Goal: Task Accomplishment & Management: Complete application form

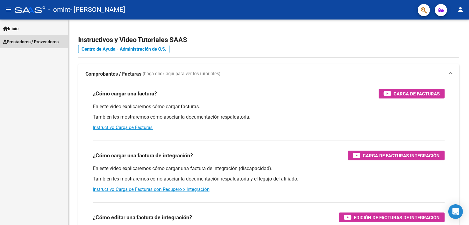
click at [38, 39] on span "Prestadores / Proveedores" at bounding box center [31, 41] width 56 height 7
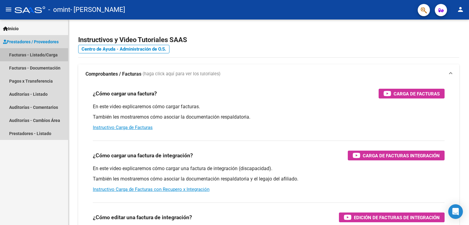
click at [42, 60] on link "Facturas - Listado/Carga" at bounding box center [34, 54] width 68 height 13
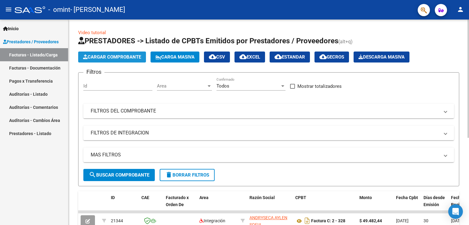
click at [91, 56] on span "Cargar Comprobante" at bounding box center [112, 56] width 58 height 5
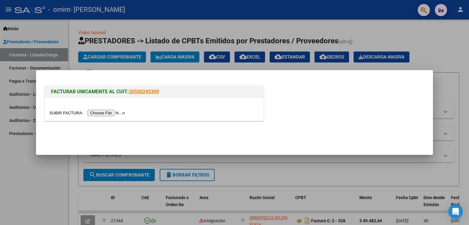
click at [126, 114] on input "file" at bounding box center [87, 113] width 77 height 6
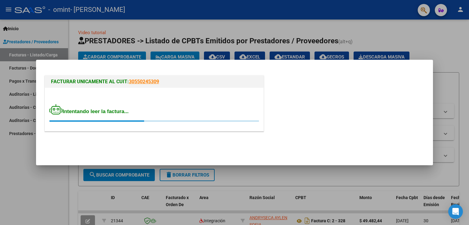
click at [84, 69] on div "FACTURAR UNICAMENTE AL CUIT: 30550245309 Intentando leer la factura..." at bounding box center [234, 101] width 382 height 68
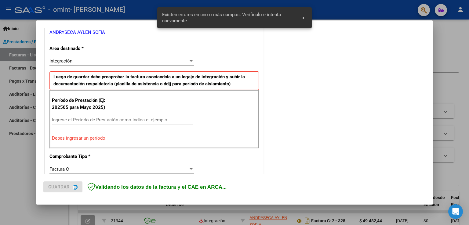
scroll to position [127, 0]
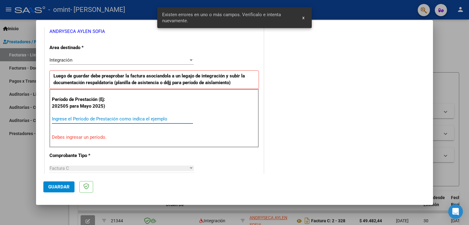
click at [110, 116] on input "Ingrese el Período de Prestación como indica el ejemplo" at bounding box center [122, 118] width 141 height 5
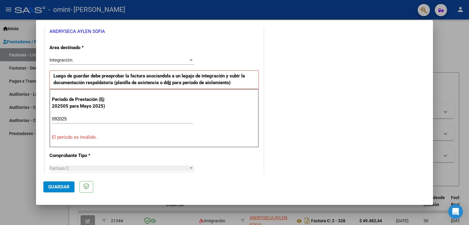
click at [154, 138] on p "El período es inválido." at bounding box center [154, 137] width 205 height 7
click at [86, 119] on input "092025" at bounding box center [122, 118] width 141 height 5
type input "0"
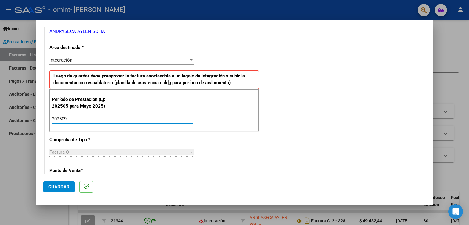
type input "202509"
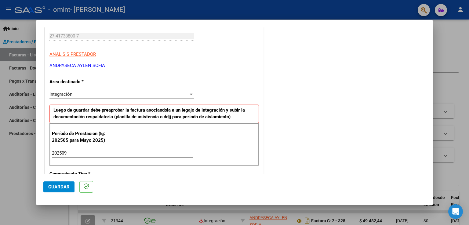
scroll to position [101, 0]
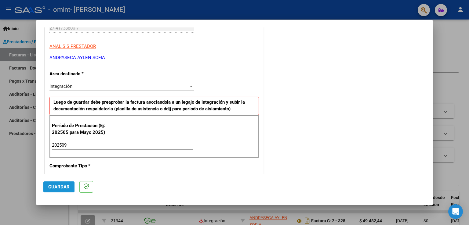
click at [62, 187] on span "Guardar" at bounding box center [58, 186] width 21 height 5
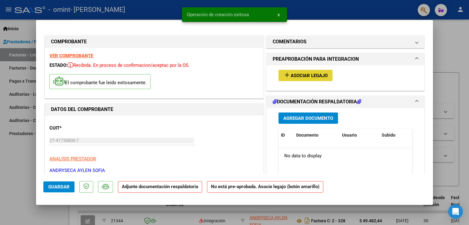
click at [311, 75] on span "Asociar Legajo" at bounding box center [309, 75] width 37 height 5
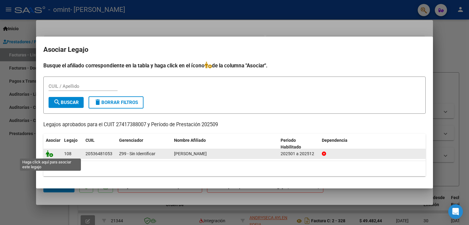
click at [49, 156] on icon at bounding box center [49, 153] width 7 height 7
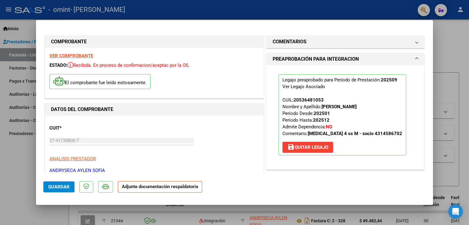
scroll to position [128, 0]
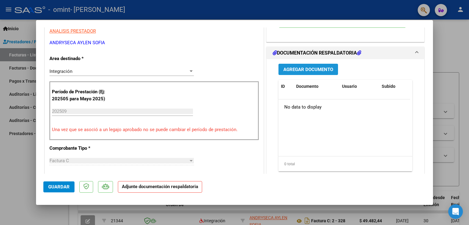
click at [317, 72] on span "Agregar Documento" at bounding box center [308, 69] width 50 height 5
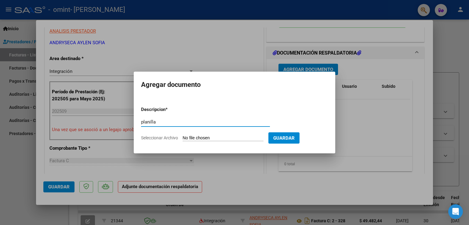
type input "planilla"
click at [239, 138] on input "Seleccionar Archivo" at bounding box center [223, 139] width 81 height 6
type input "C:\fakepath\planilla septiembre [PERSON_NAME].pdf"
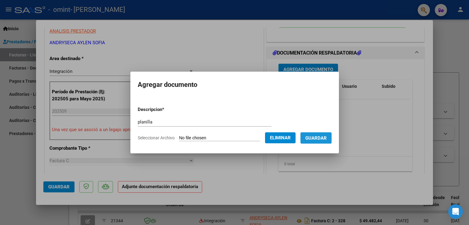
click at [315, 137] on span "Guardar" at bounding box center [315, 138] width 21 height 5
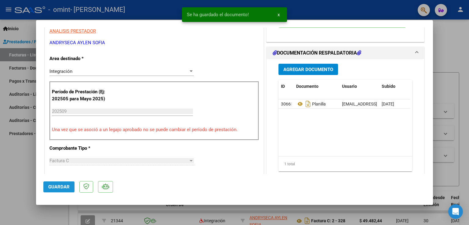
click at [67, 188] on span "Guardar" at bounding box center [58, 186] width 21 height 5
click at [18, 180] on div at bounding box center [234, 112] width 469 height 225
type input "$ 0,00"
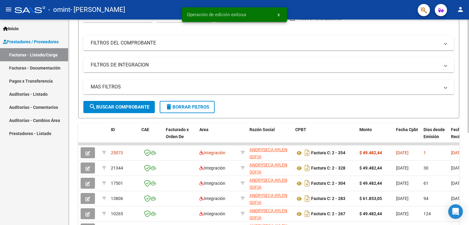
scroll to position [81, 0]
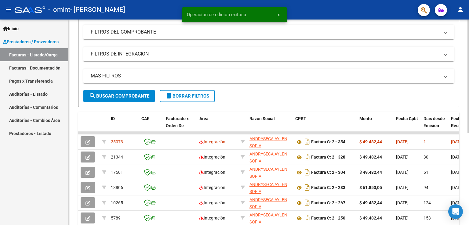
click at [464, 111] on div "Video tutorial PRESTADORES -> Listado de CPBTs Emitidos por Prestadores / Prove…" at bounding box center [269, 124] width 402 height 368
